Goal: Task Accomplishment & Management: Manage account settings

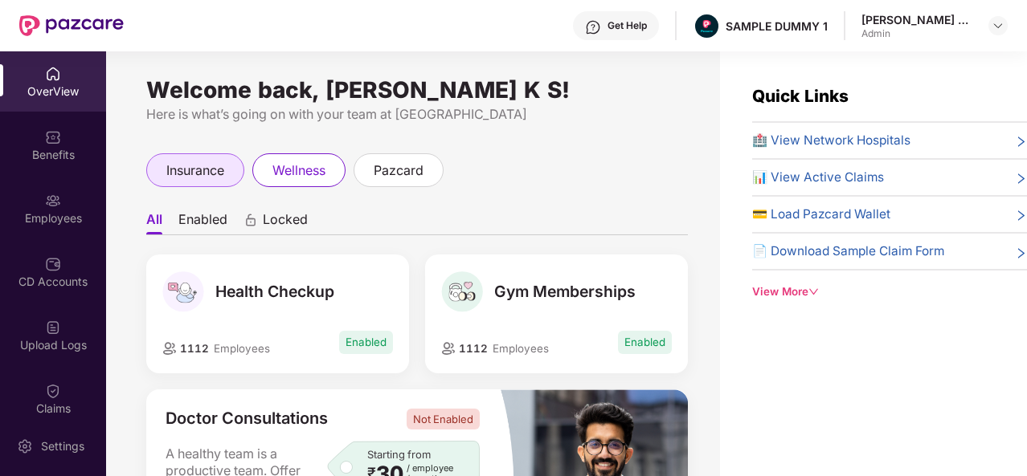
click at [198, 159] on div "insurance" at bounding box center [195, 170] width 98 height 34
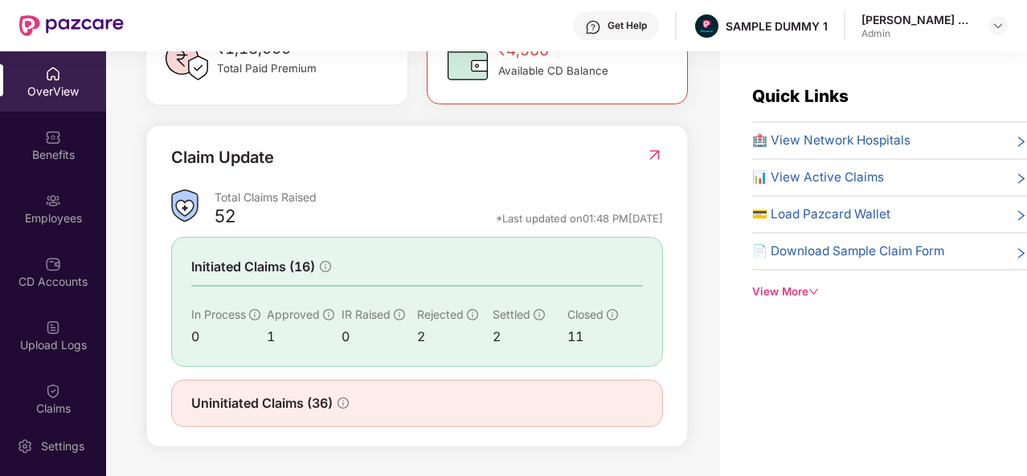
scroll to position [51, 0]
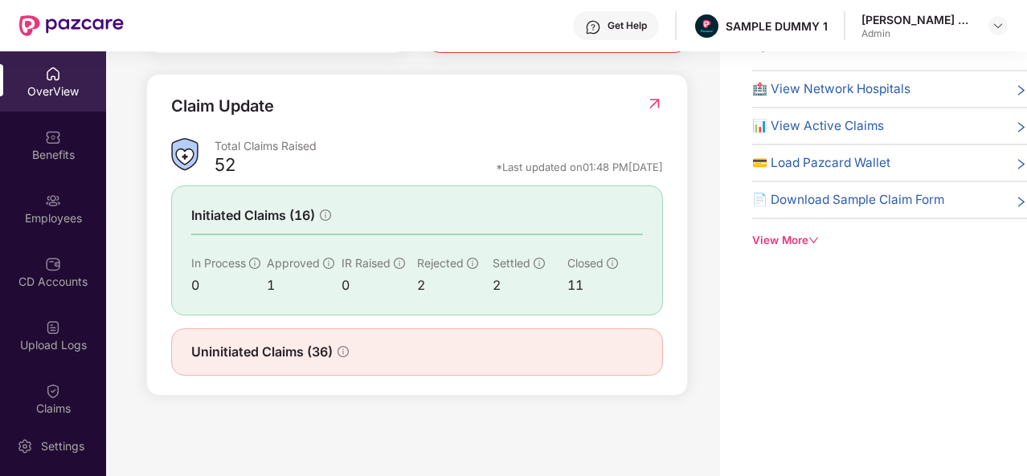
click at [803, 90] on span "🏥 View Network Hospitals" at bounding box center [831, 89] width 158 height 19
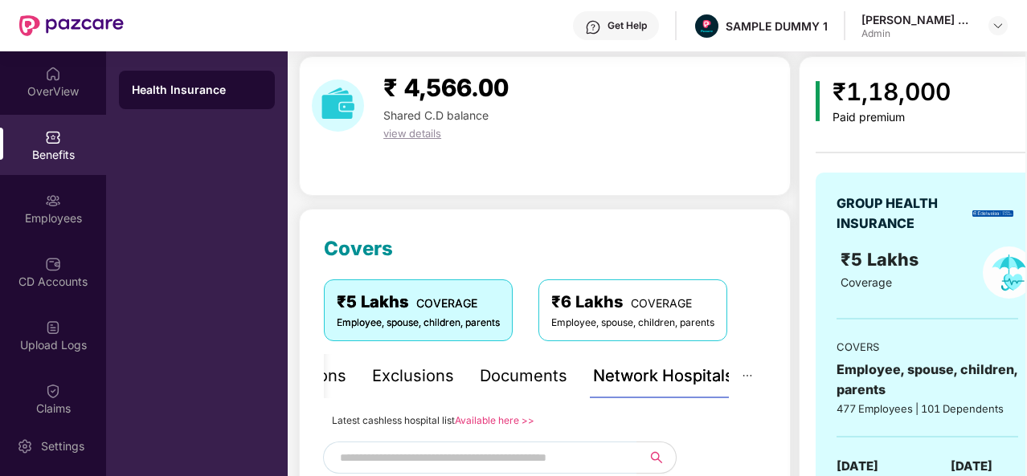
scroll to position [337, 0]
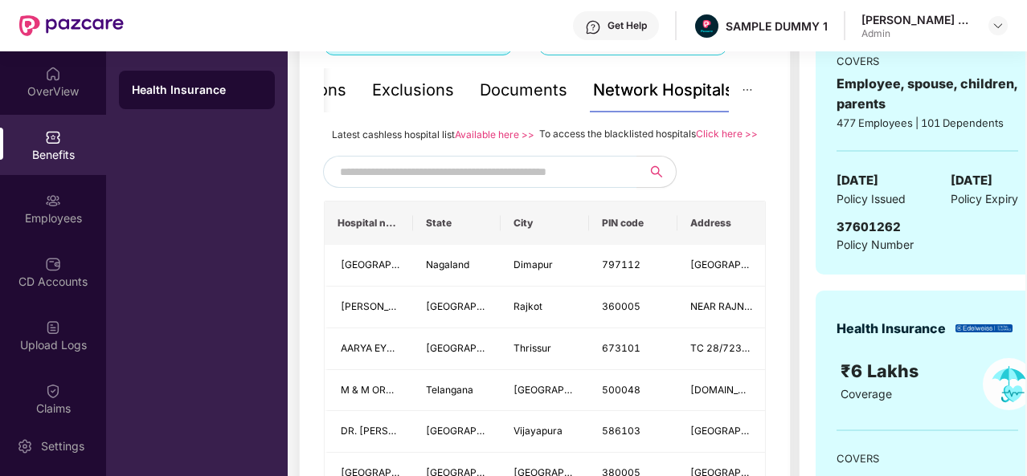
click at [482, 184] on input "text" at bounding box center [477, 172] width 275 height 24
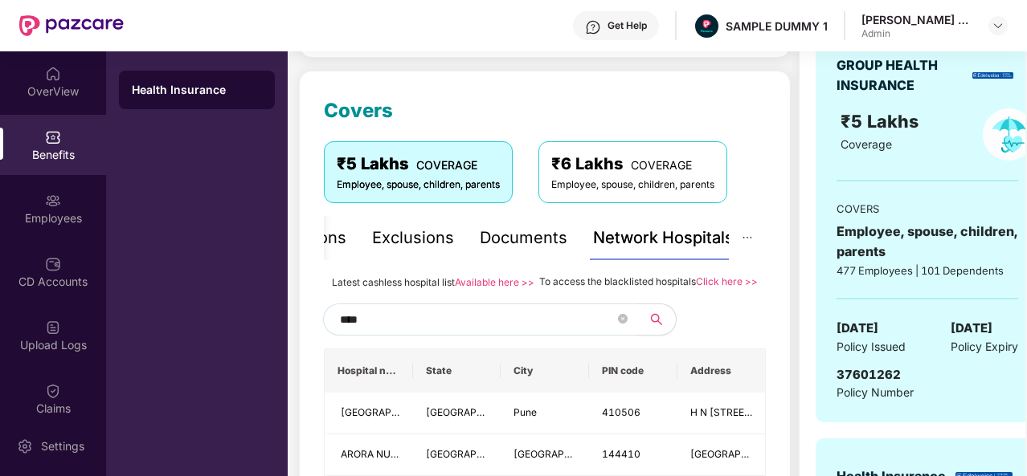
scroll to position [189, 0]
type input "****"
click at [540, 243] on div "Documents" at bounding box center [524, 239] width 88 height 25
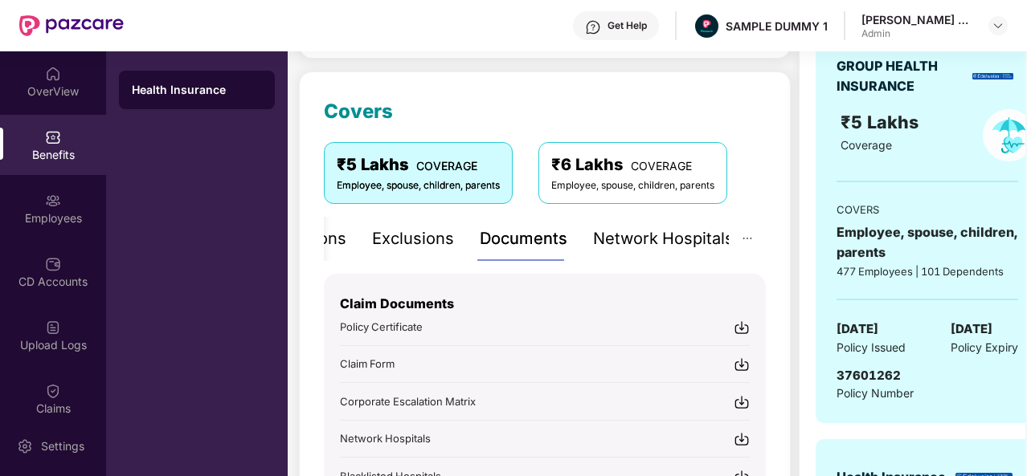
scroll to position [324, 0]
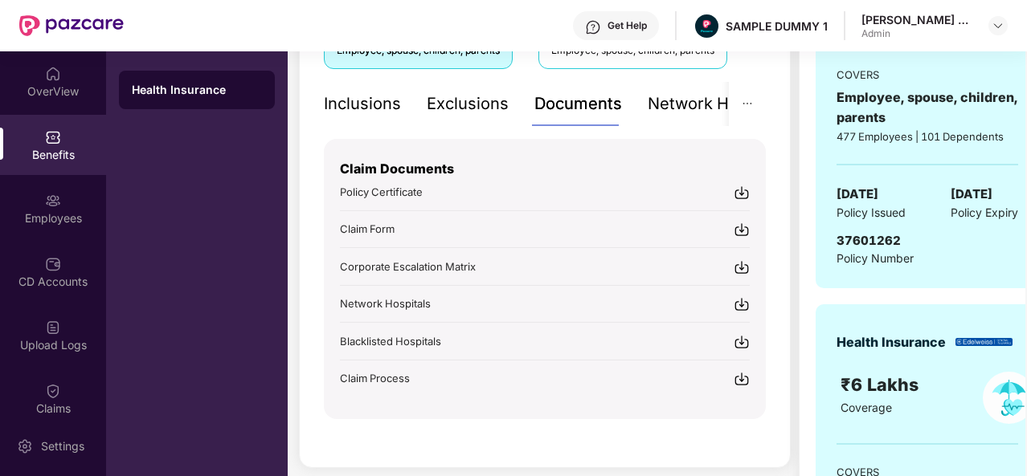
click at [379, 105] on div "Inclusions" at bounding box center [362, 104] width 77 height 25
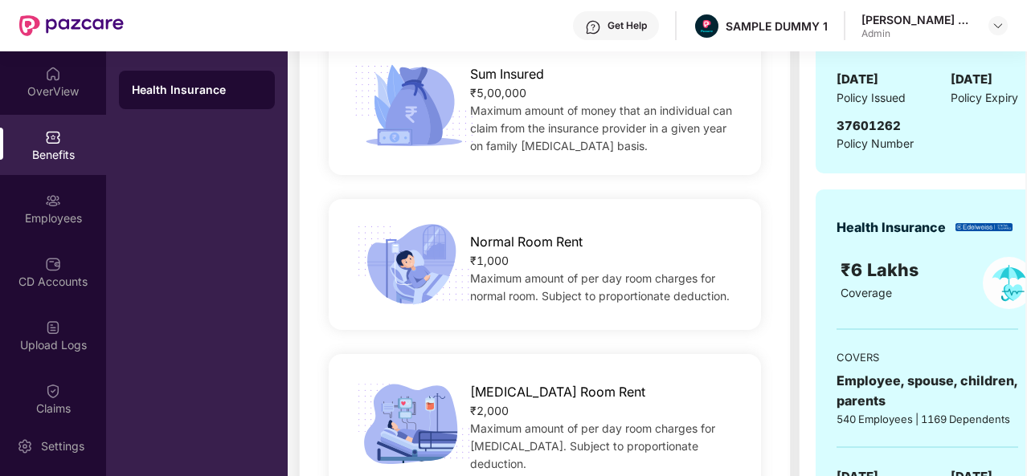
scroll to position [439, 0]
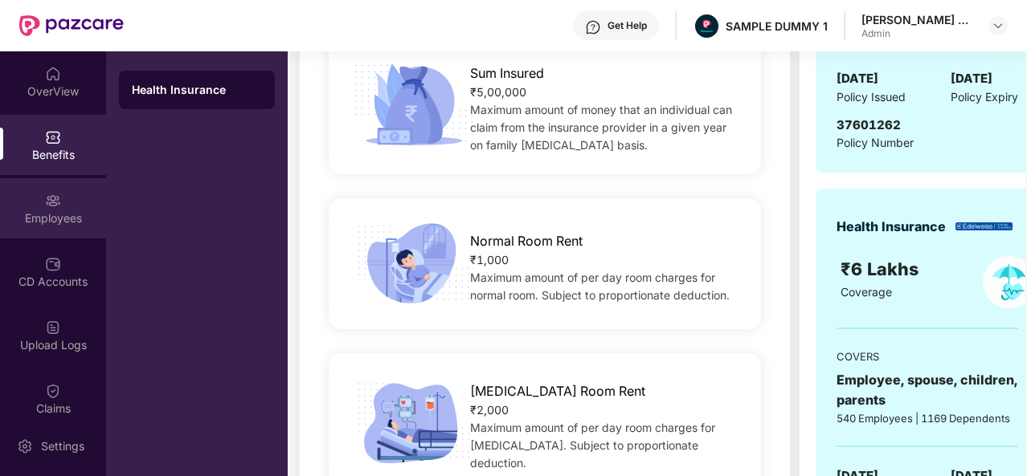
click at [63, 216] on div "Employees" at bounding box center [53, 218] width 106 height 16
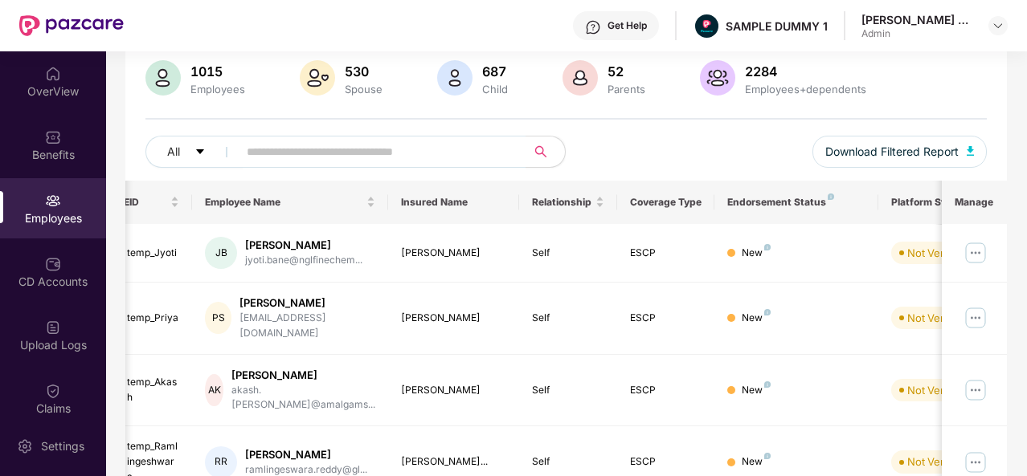
scroll to position [0, 0]
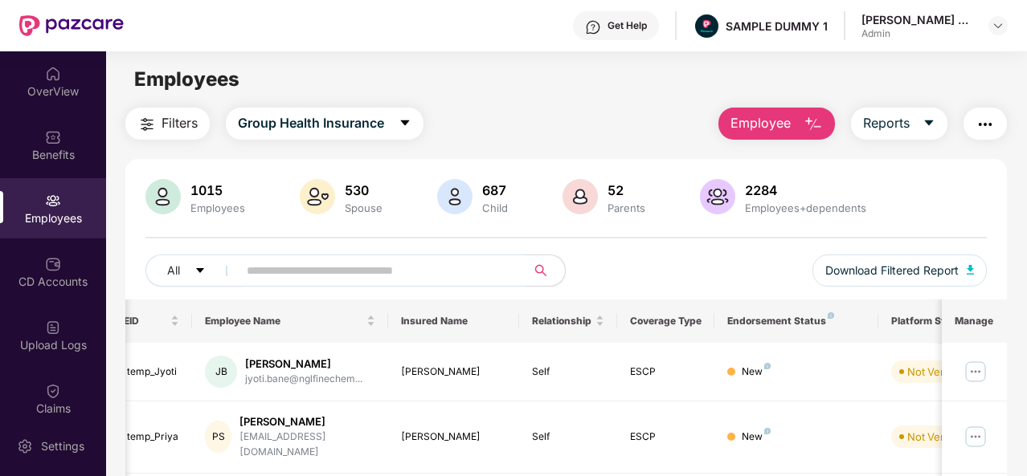
click at [810, 129] on img "button" at bounding box center [812, 124] width 19 height 19
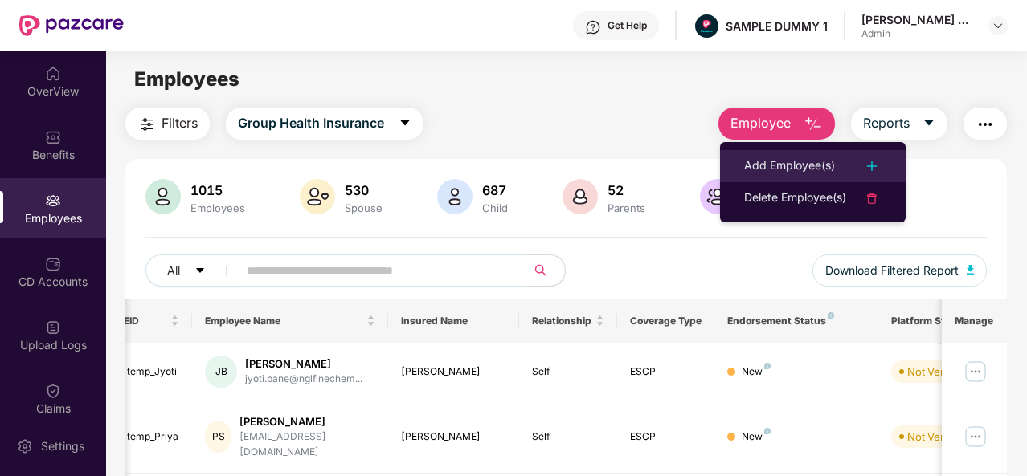
click at [806, 153] on li "Add Employee(s)" at bounding box center [813, 166] width 186 height 32
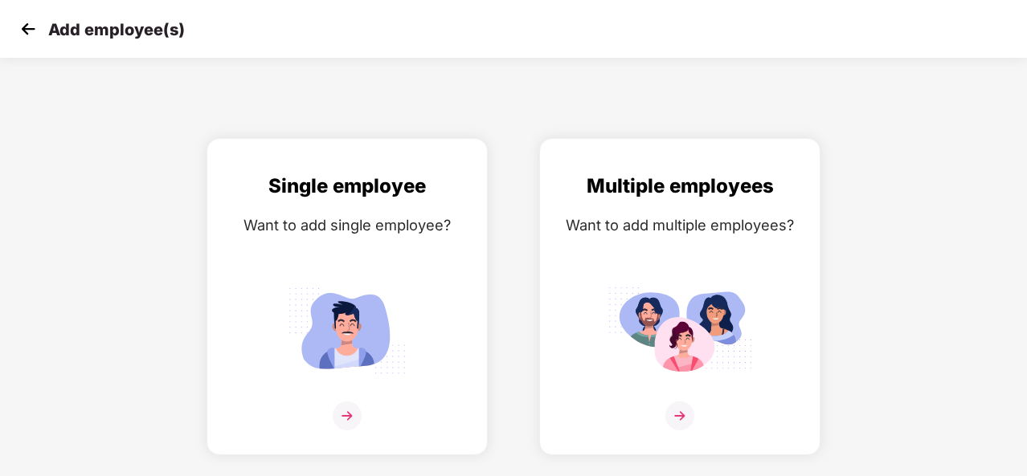
click at [25, 25] on img at bounding box center [28, 29] width 24 height 24
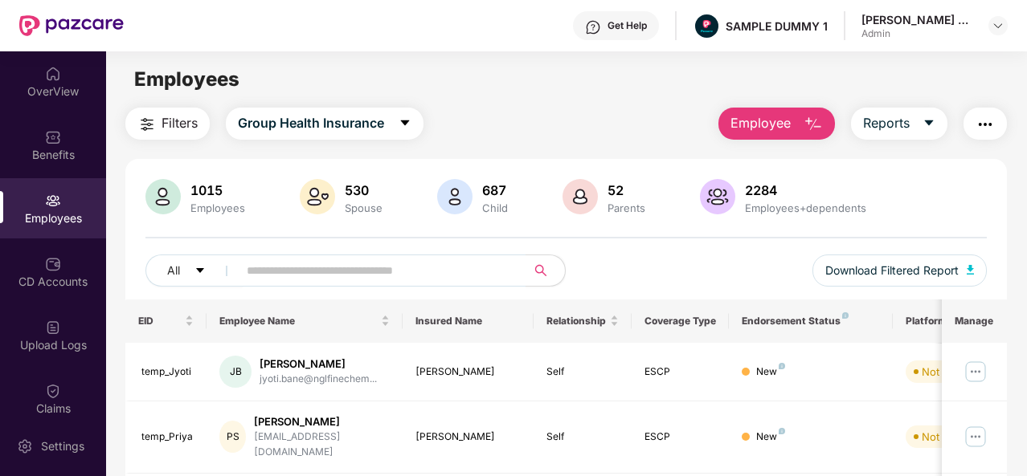
scroll to position [315, 0]
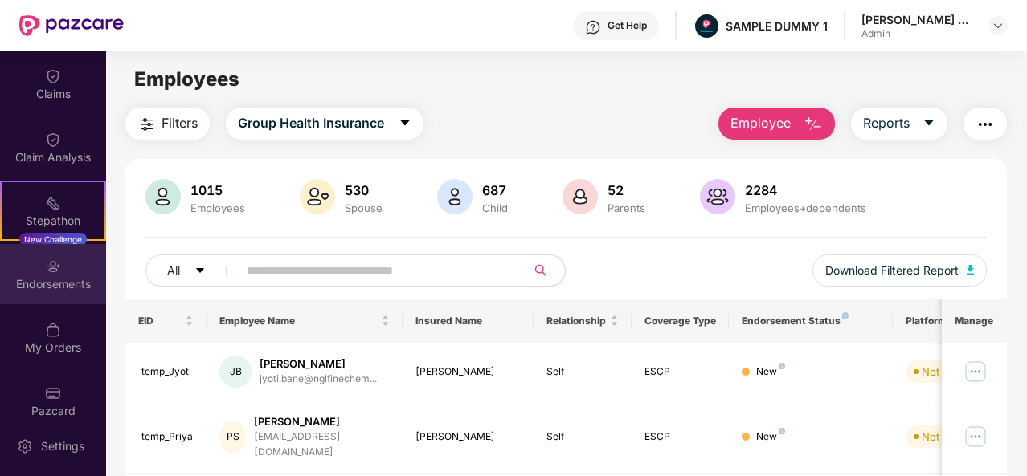
click at [65, 273] on div "Endorsements" at bounding box center [53, 274] width 106 height 60
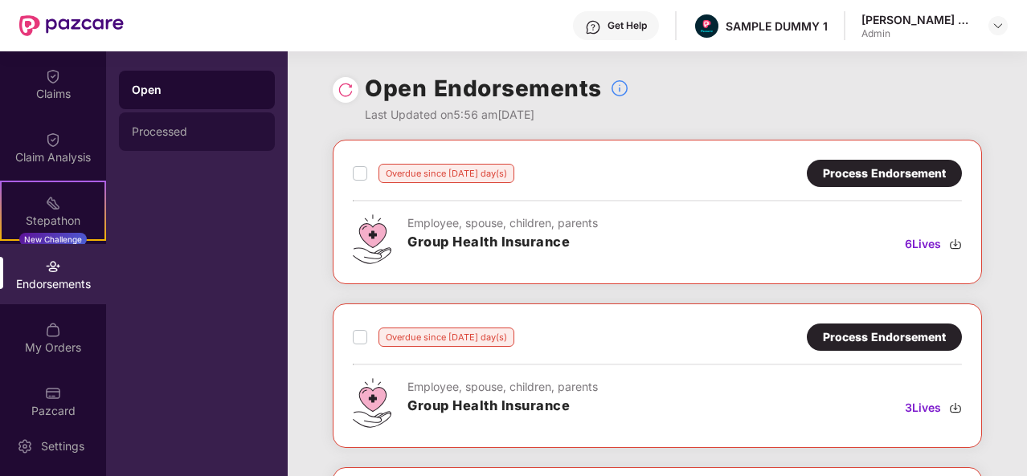
click at [218, 128] on div "Processed" at bounding box center [197, 131] width 130 height 13
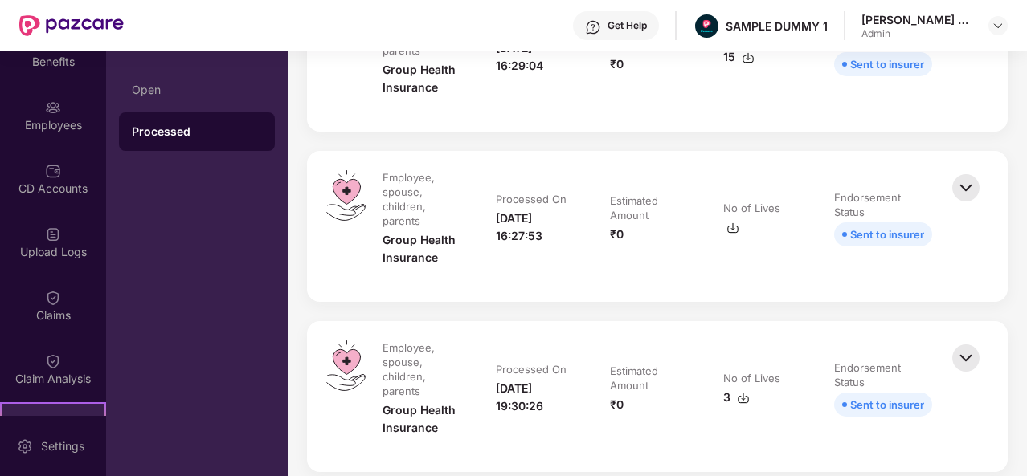
scroll to position [71, 0]
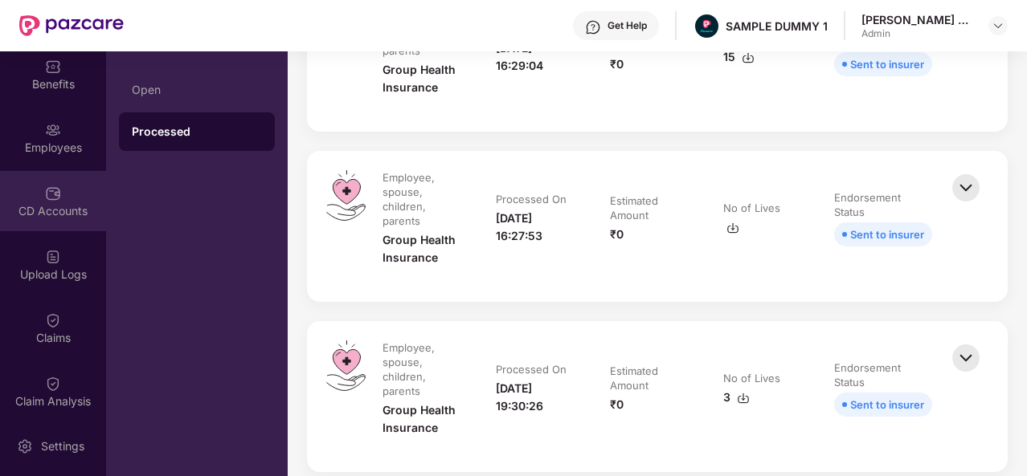
click at [61, 181] on div "CD Accounts" at bounding box center [53, 201] width 106 height 60
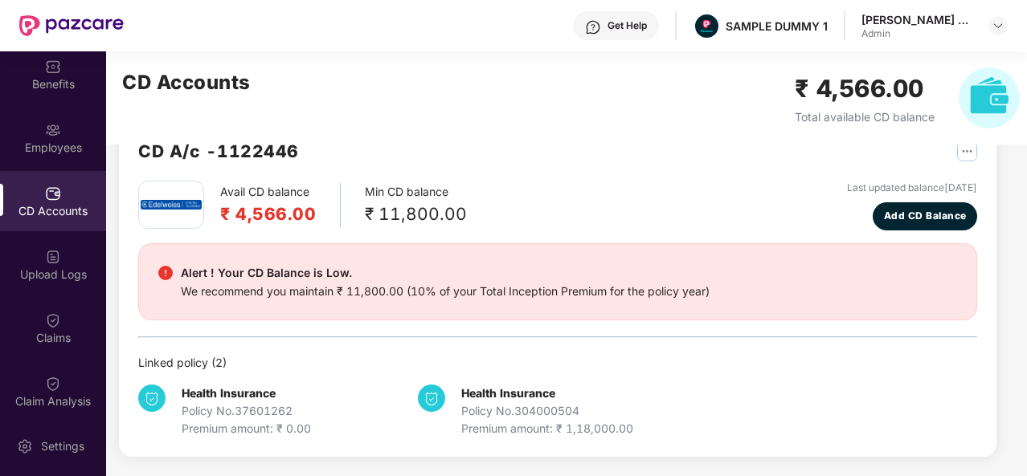
scroll to position [43, 0]
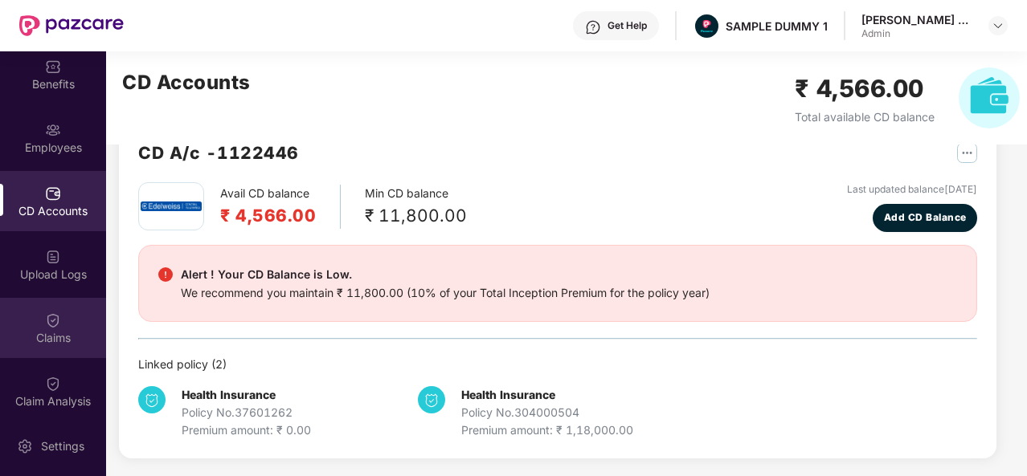
click at [71, 322] on div "Claims" at bounding box center [53, 328] width 106 height 60
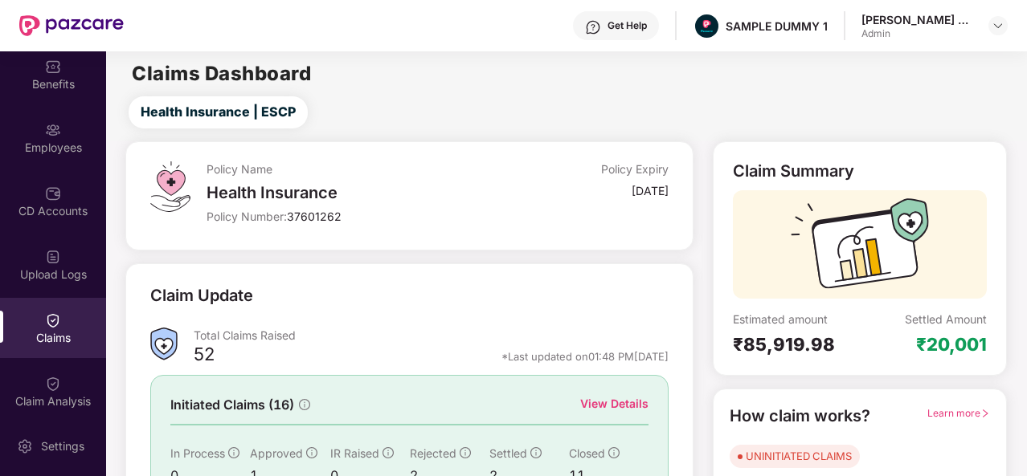
scroll to position [151, 0]
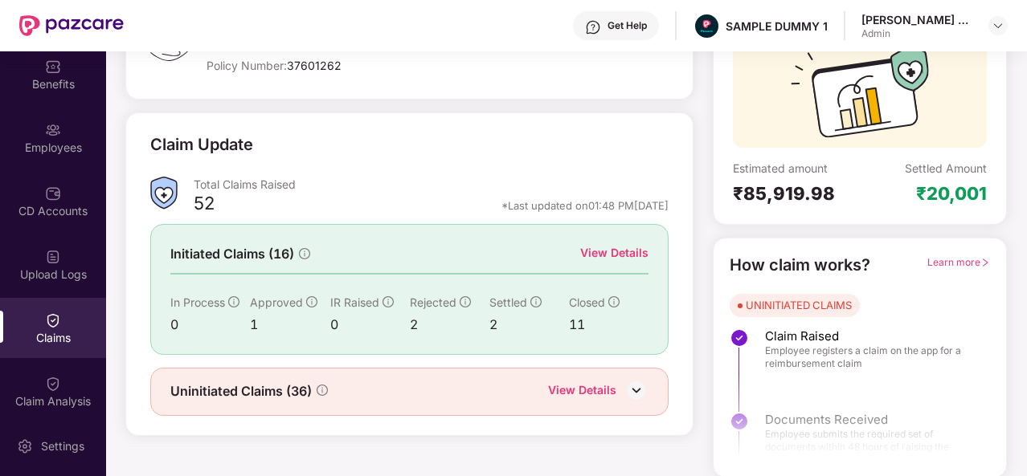
click at [617, 250] on div "View Details" at bounding box center [614, 253] width 68 height 18
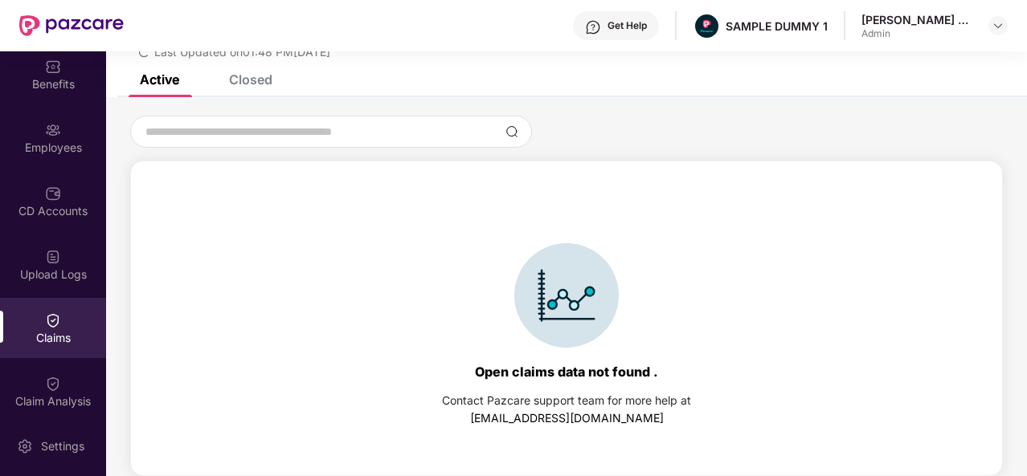
scroll to position [69, 0]
click at [267, 88] on div "Closed" at bounding box center [238, 79] width 67 height 35
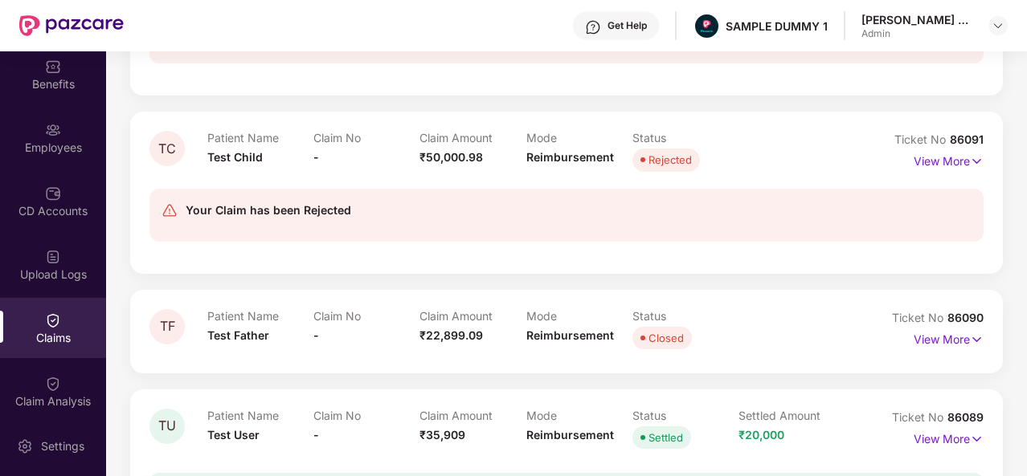
scroll to position [1037, 0]
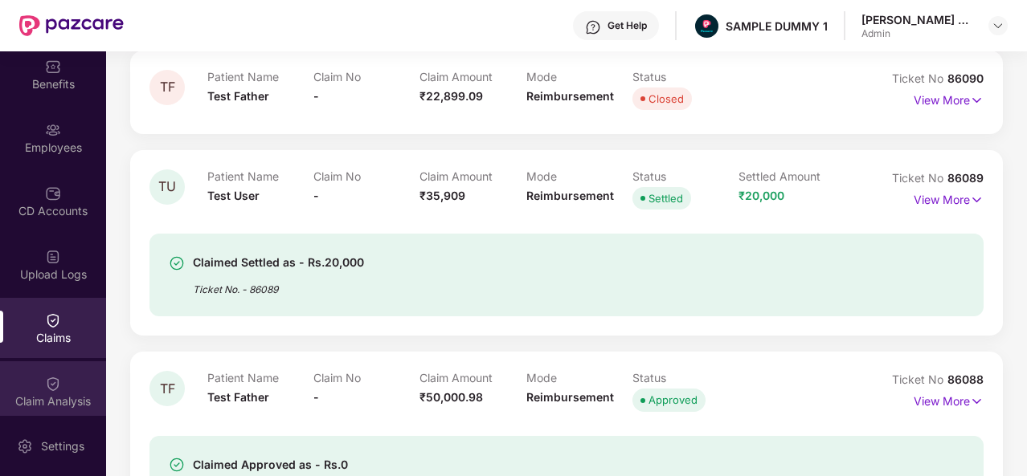
click at [78, 371] on div "Claim Analysis" at bounding box center [53, 391] width 106 height 60
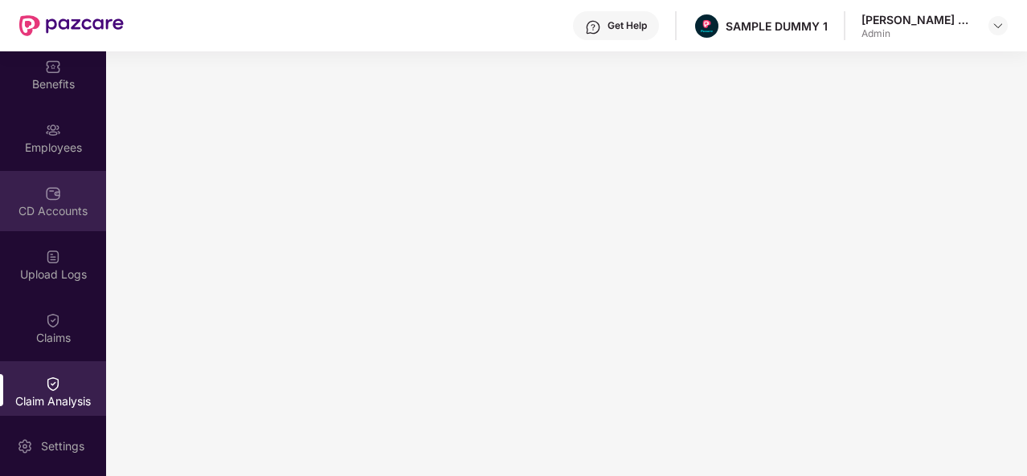
scroll to position [0, 0]
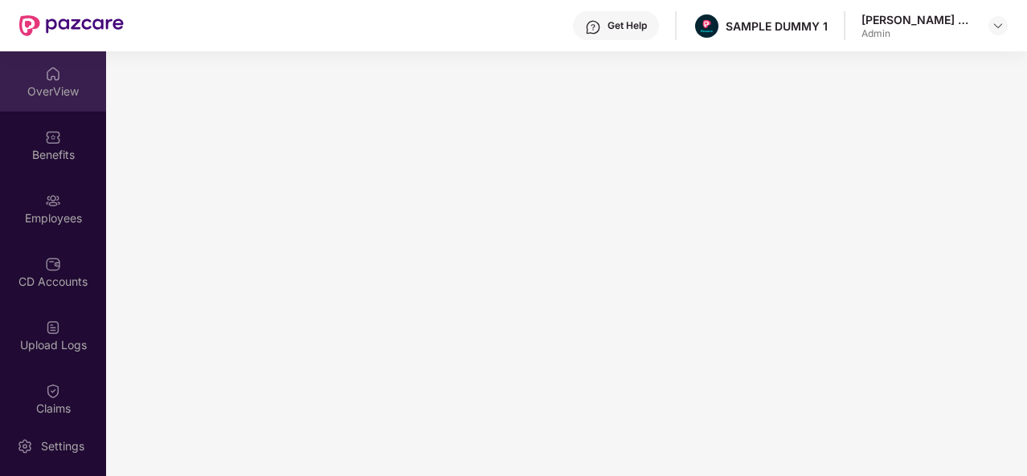
click at [67, 86] on div "OverView" at bounding box center [53, 92] width 106 height 16
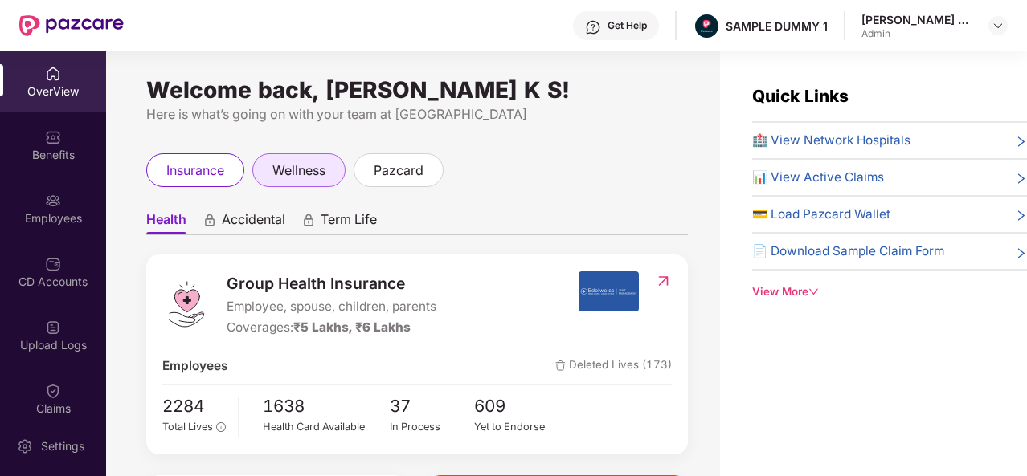
click at [321, 175] on span "wellness" at bounding box center [298, 171] width 53 height 20
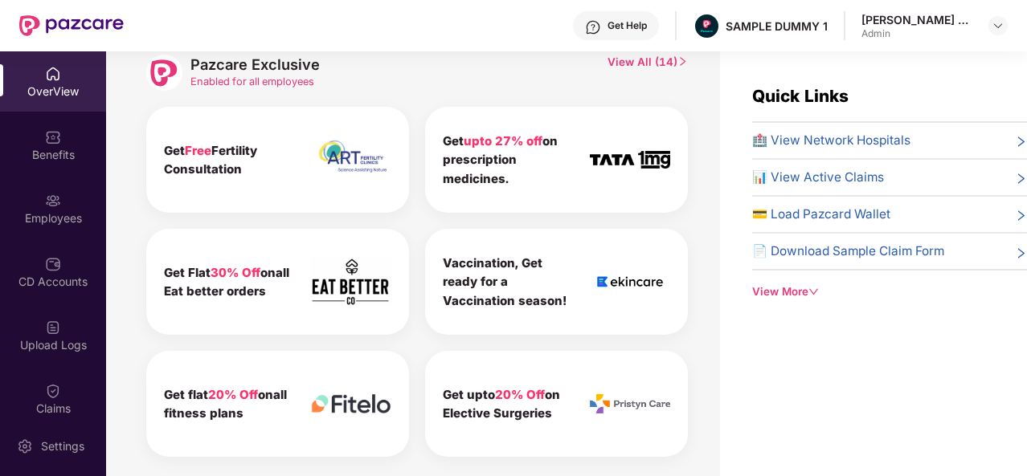
scroll to position [806, 0]
click at [658, 64] on span "View All ( 14 )" at bounding box center [647, 72] width 80 height 36
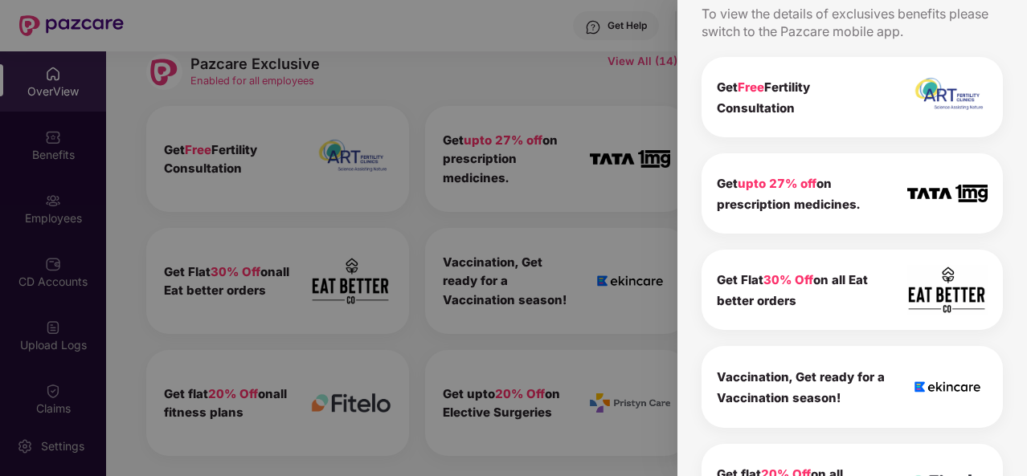
scroll to position [0, 0]
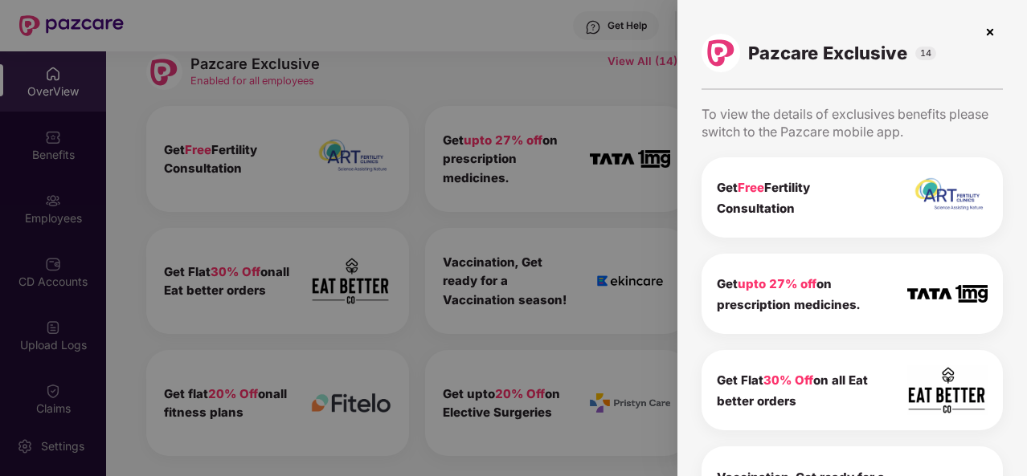
click at [993, 31] on img at bounding box center [990, 32] width 26 height 26
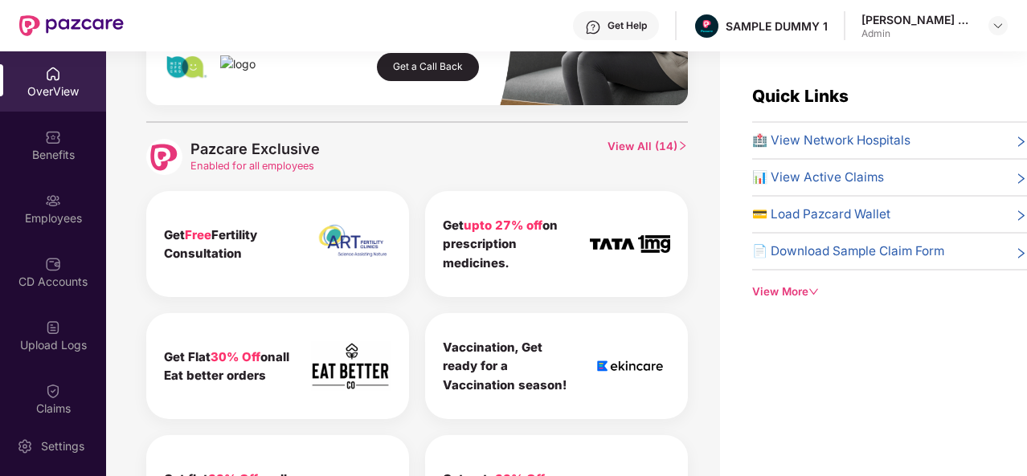
scroll to position [732, 0]
